Goal: Task Accomplishment & Management: Manage account settings

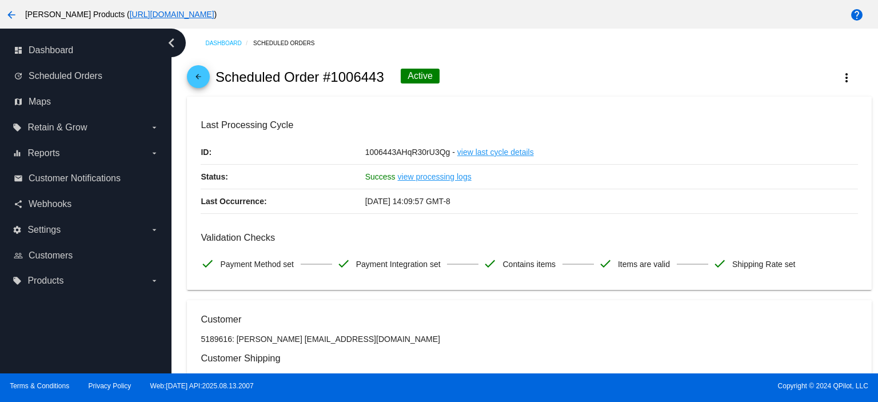
click at [198, 77] on mat-icon "arrow_back" at bounding box center [198, 80] width 14 height 14
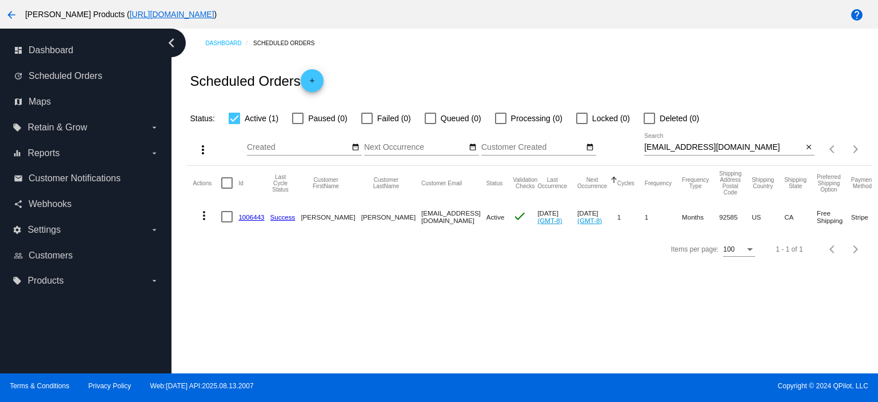
click at [253, 216] on link "1006443" at bounding box center [251, 216] width 26 height 7
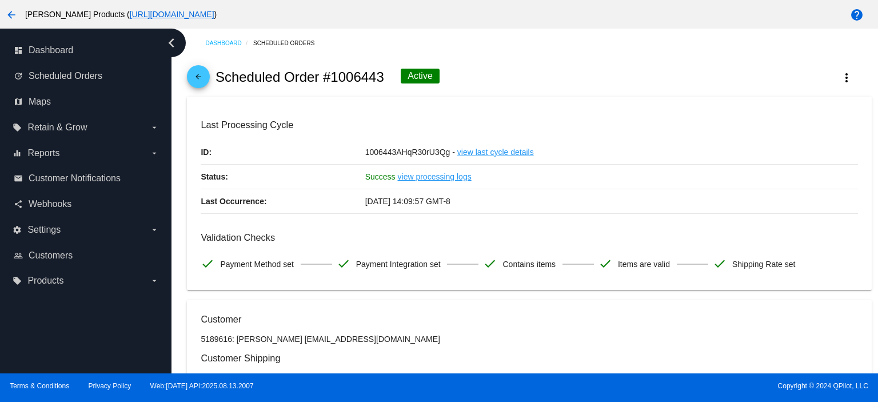
click at [198, 77] on mat-icon "arrow_back" at bounding box center [198, 80] width 14 height 14
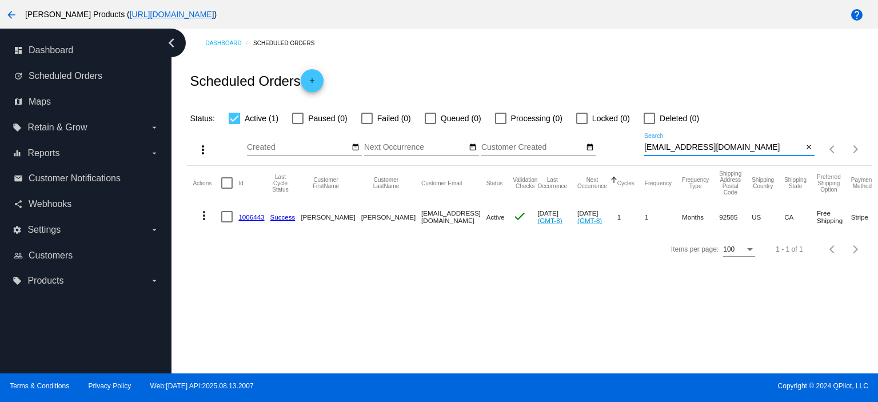
drag, startPoint x: 722, startPoint y: 146, endPoint x: 615, endPoint y: 164, distance: 107.7
click at [615, 164] on div "more_vert Aug Jan Feb Mar Apr 1" at bounding box center [529, 145] width 684 height 41
paste input "triciagbd"
type input "[EMAIL_ADDRESS][DOMAIN_NAME]"
click at [255, 218] on link "962427" at bounding box center [249, 216] width 22 height 7
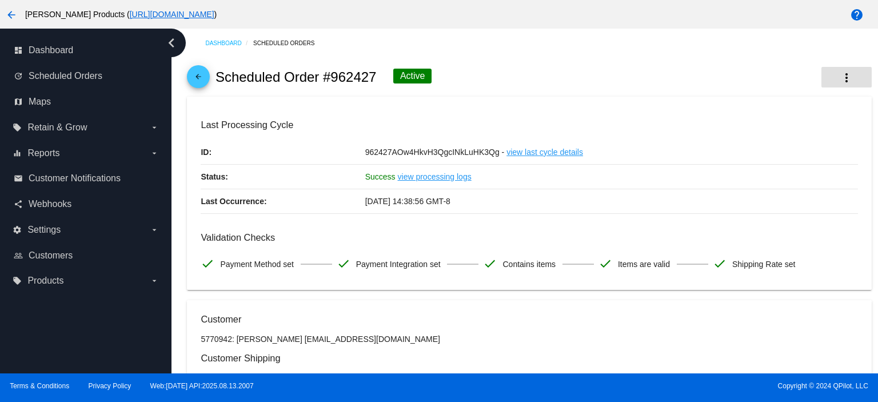
click at [840, 77] on mat-icon "more_vert" at bounding box center [846, 78] width 14 height 14
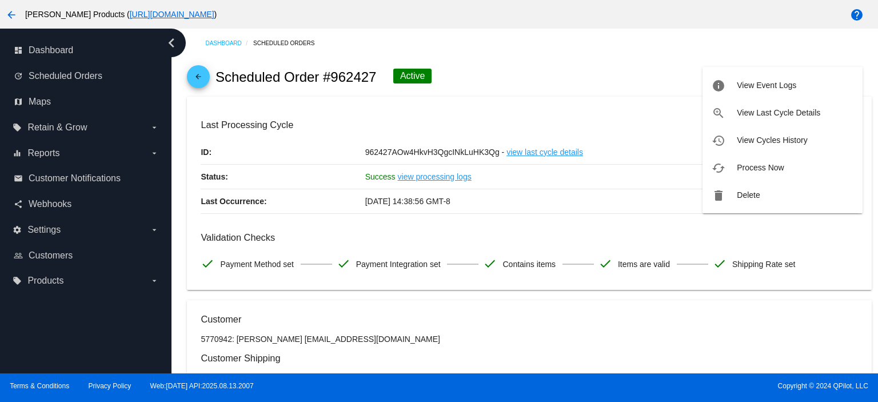
click at [261, 189] on div at bounding box center [439, 201] width 878 height 402
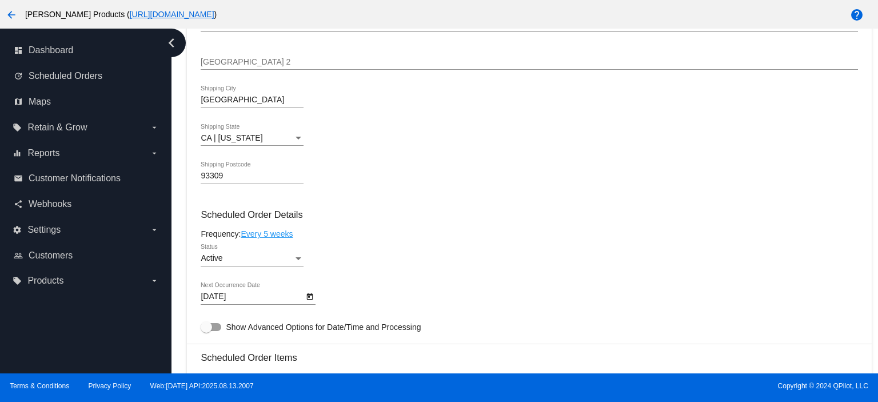
scroll to position [533, 0]
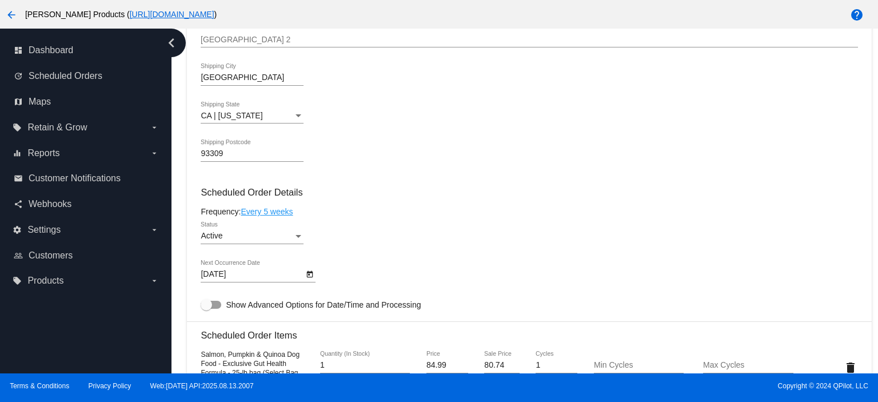
click at [224, 239] on div "Active" at bounding box center [247, 235] width 93 height 9
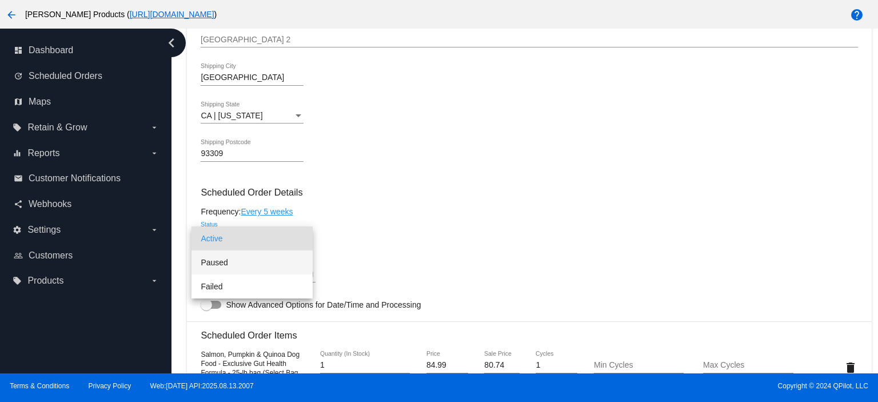
click at [215, 260] on span "Paused" at bounding box center [252, 262] width 103 height 24
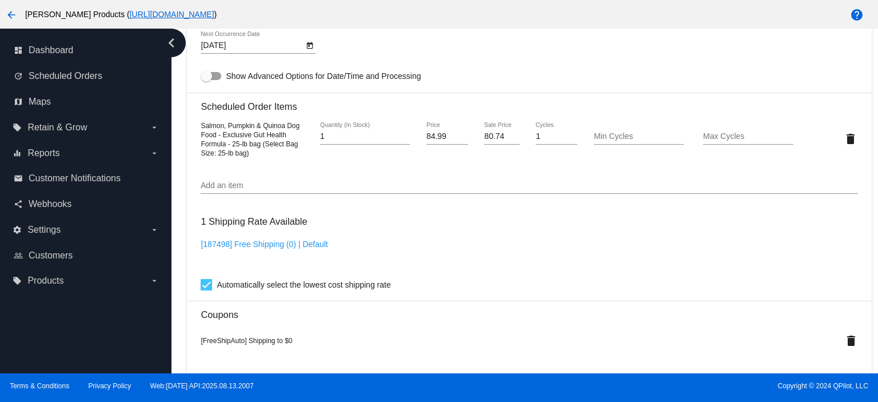
scroll to position [1119, 0]
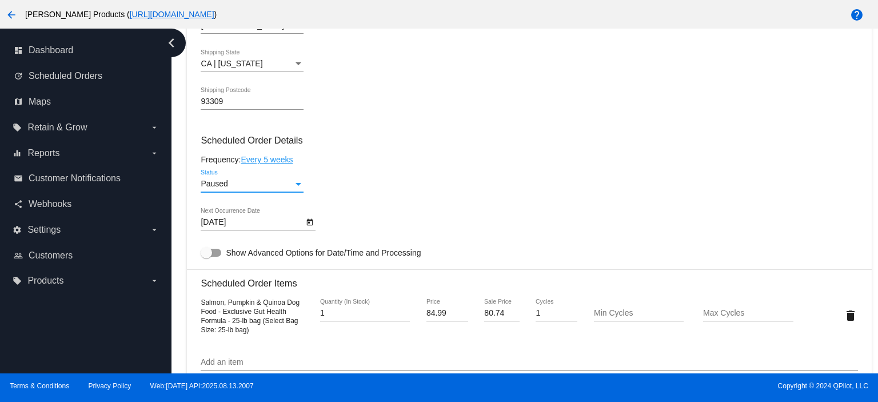
scroll to position [0, 0]
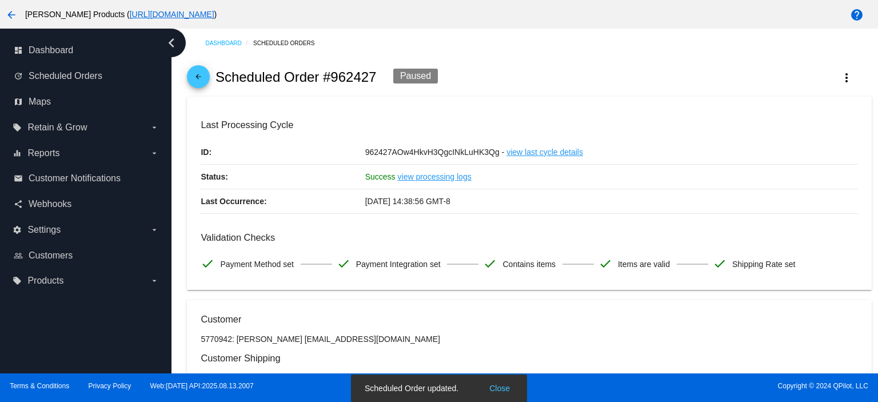
click at [201, 74] on mat-icon "arrow_back" at bounding box center [198, 80] width 14 height 14
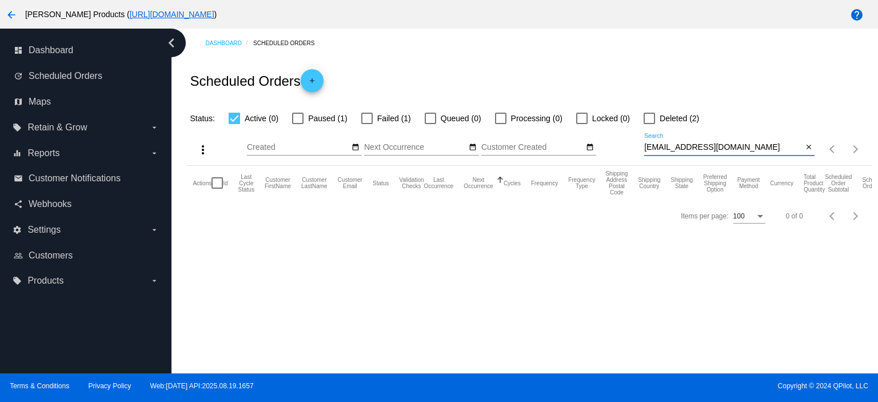
drag, startPoint x: 722, startPoint y: 147, endPoint x: 643, endPoint y: 154, distance: 79.1
click at [644, 154] on div "[EMAIL_ADDRESS][DOMAIN_NAME] Search" at bounding box center [723, 144] width 158 height 22
paste input "[EMAIL_ADDRESS][DOMAIN_NAME]"
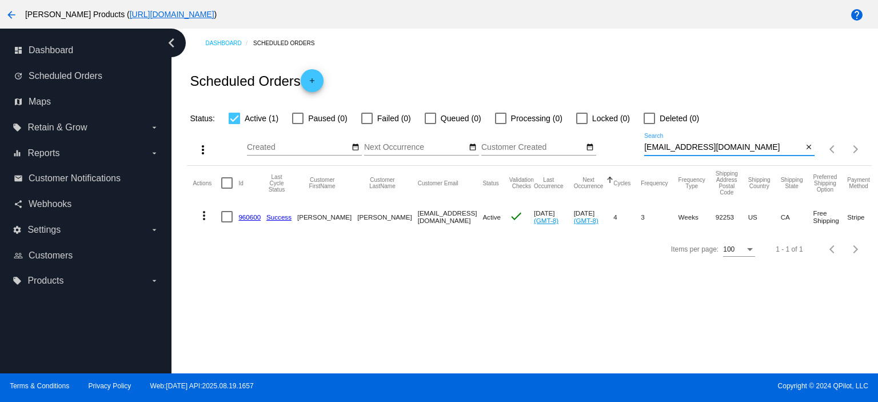
type input "[EMAIL_ADDRESS][DOMAIN_NAME]"
click at [251, 217] on link "960600" at bounding box center [249, 216] width 22 height 7
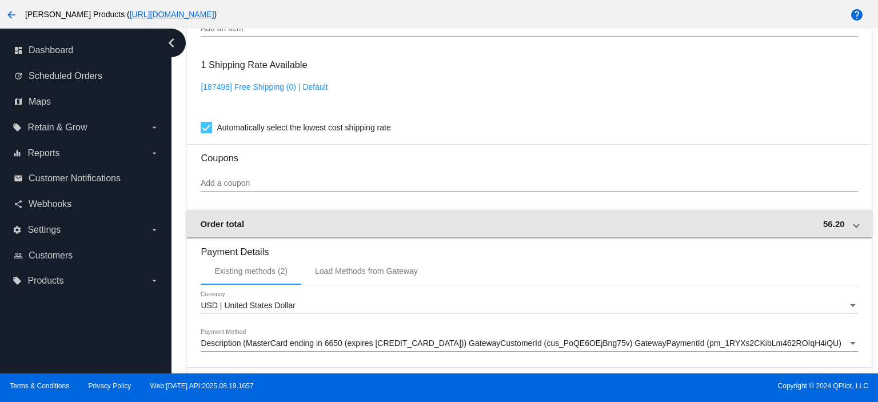
scroll to position [762, 0]
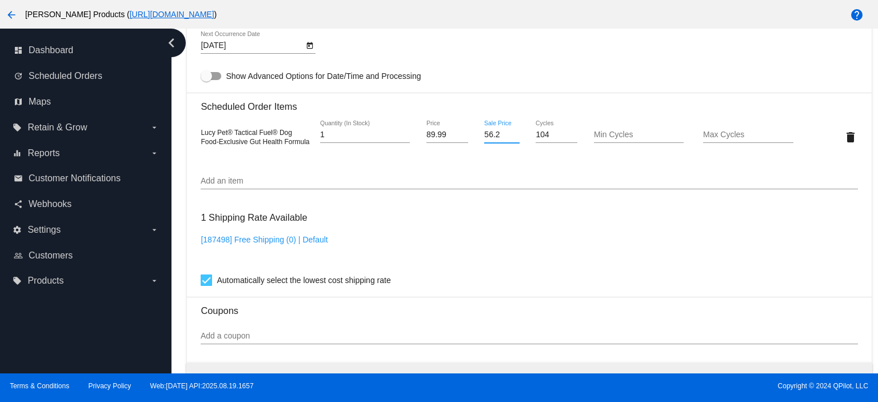
click at [499, 137] on input "56.2" at bounding box center [501, 134] width 35 height 9
drag, startPoint x: 499, startPoint y: 137, endPoint x: 463, endPoint y: 139, distance: 35.5
click at [463, 139] on div "Lucy Pet® Tactical Fuel® Dog Food-Exclusive Gut Health Formula 1 Quantity (In S…" at bounding box center [529, 137] width 656 height 33
type input "60.75"
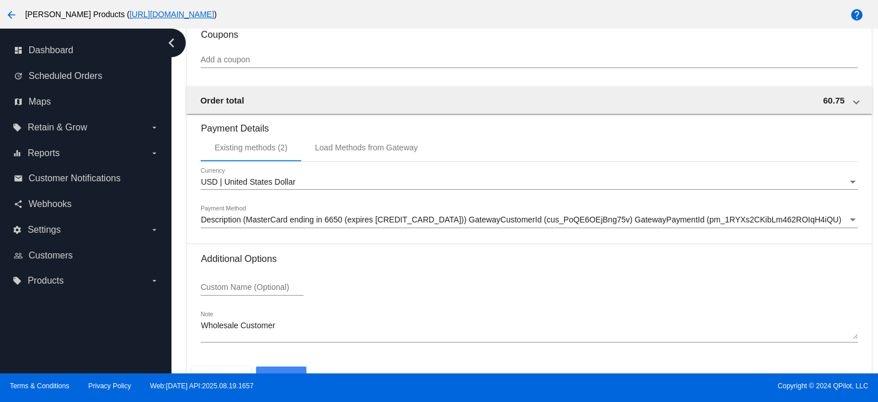
scroll to position [1072, 0]
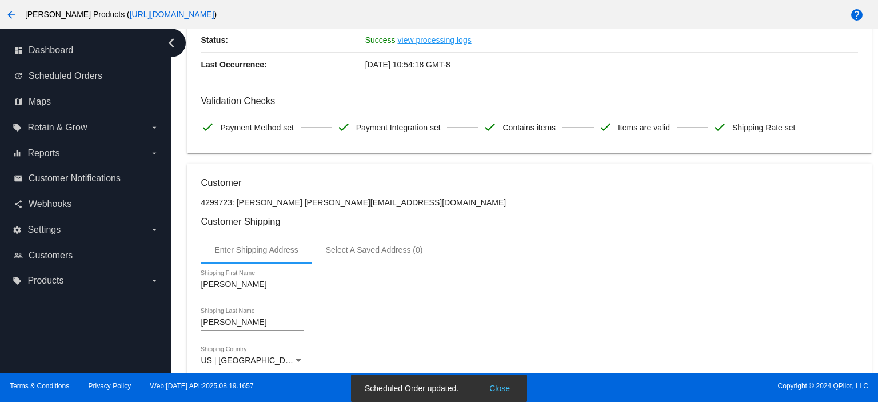
scroll to position [6, 0]
